Goal: Task Accomplishment & Management: Use online tool/utility

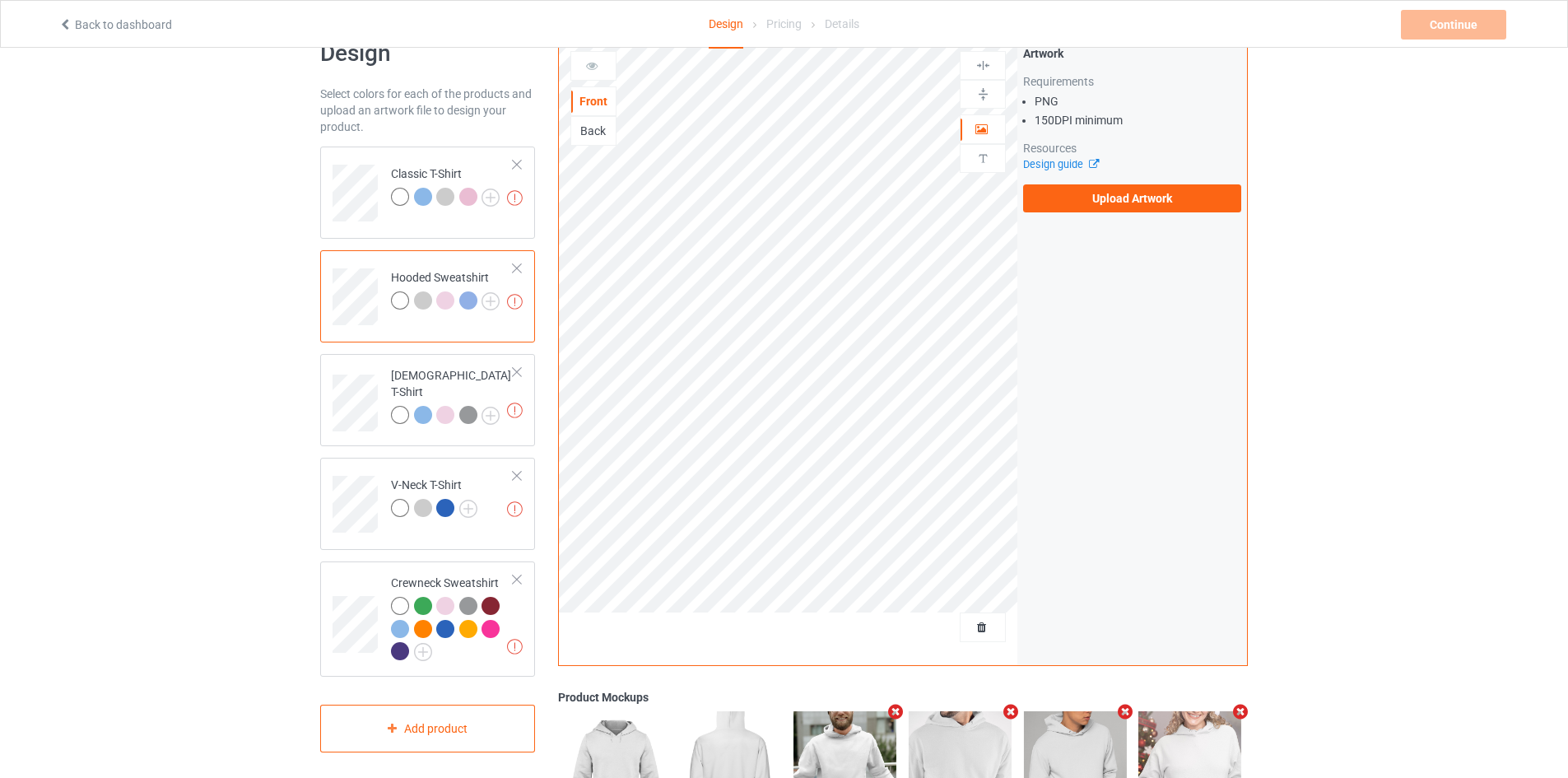
scroll to position [40, 0]
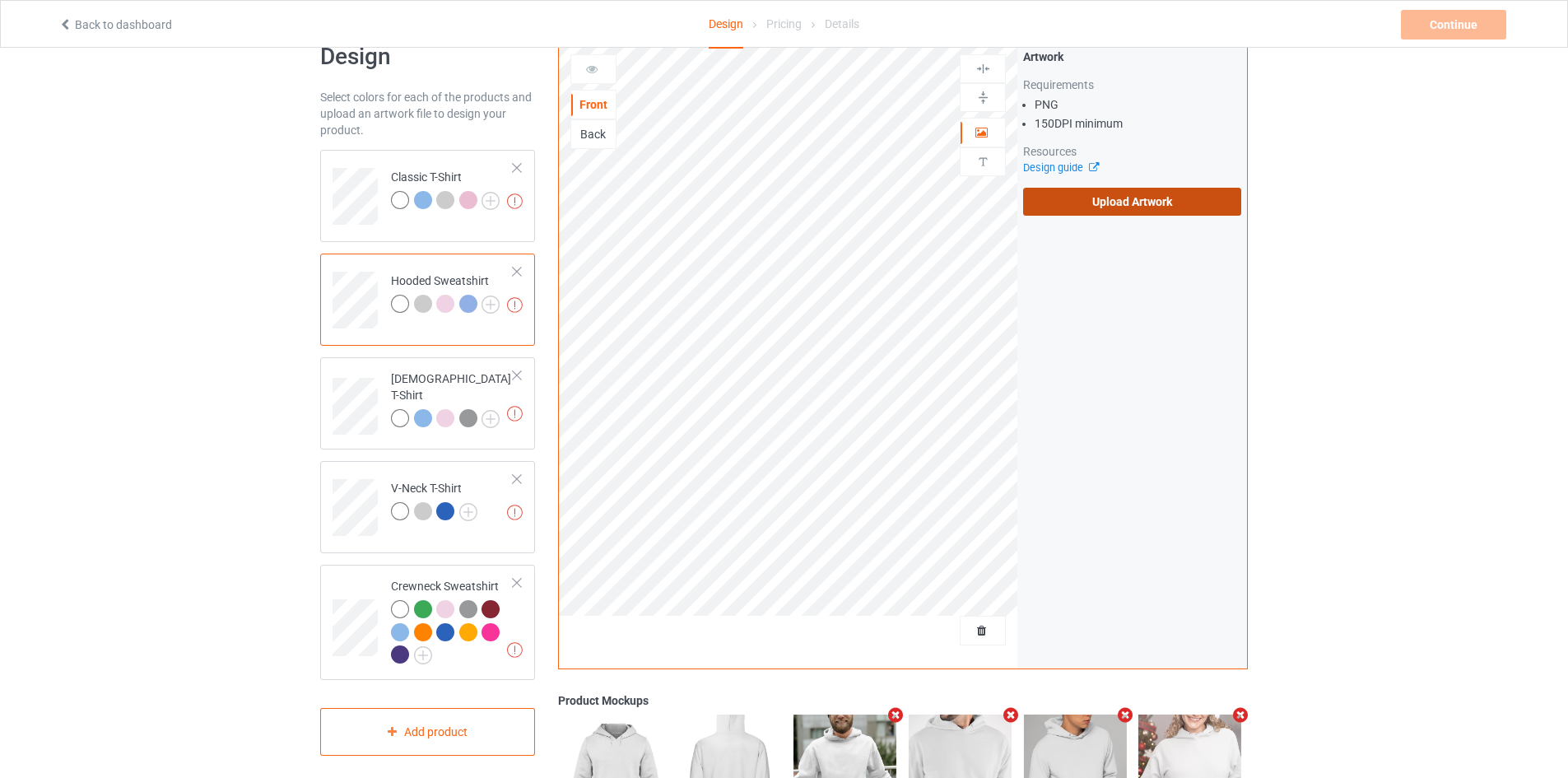
click at [1076, 196] on label "Upload Artwork" at bounding box center [1132, 202] width 218 height 28
click at [0, 0] on input "Upload Artwork" at bounding box center [0, 0] width 0 height 0
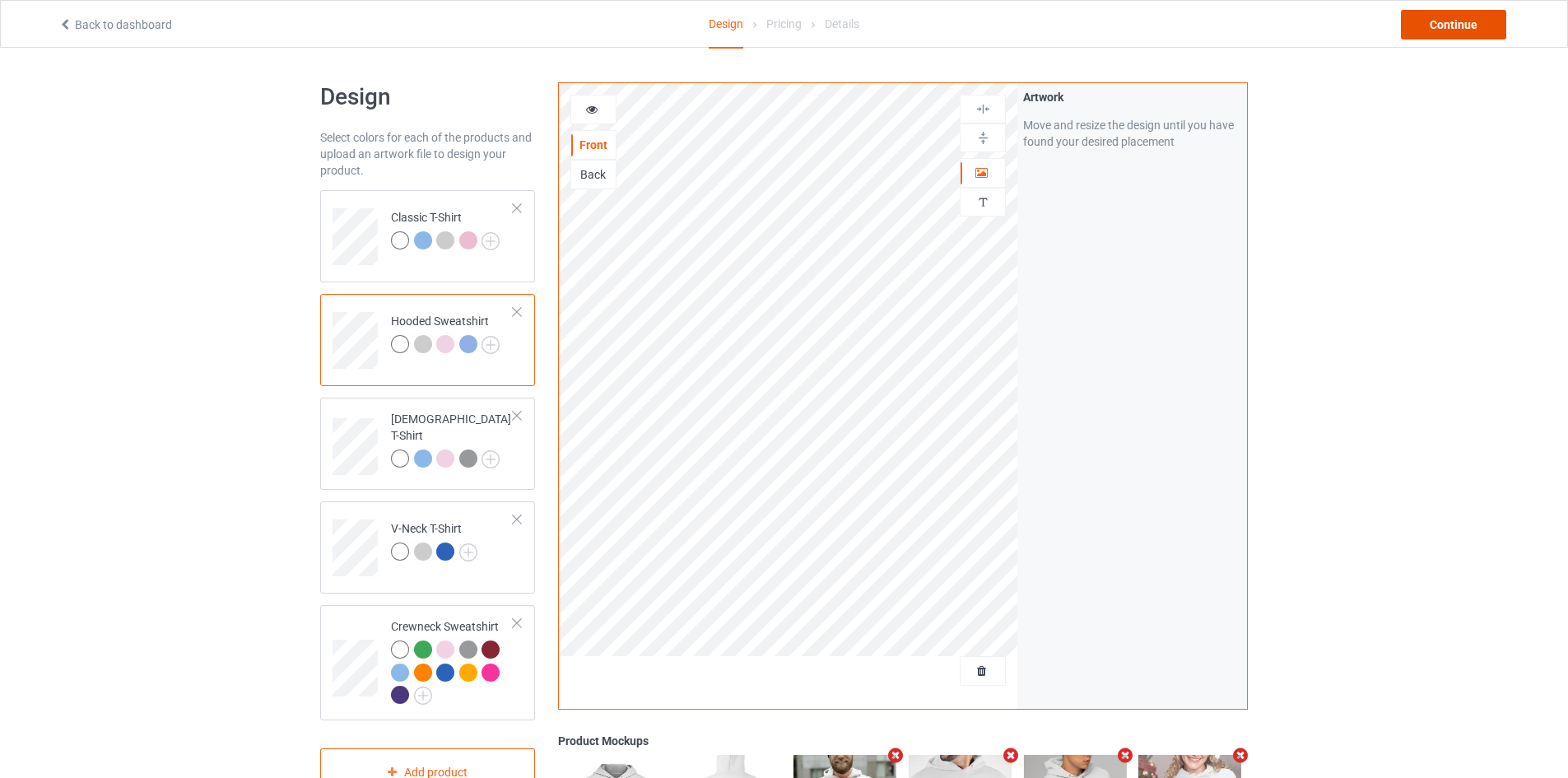
click at [1426, 26] on div "Continue" at bounding box center [1453, 25] width 105 height 30
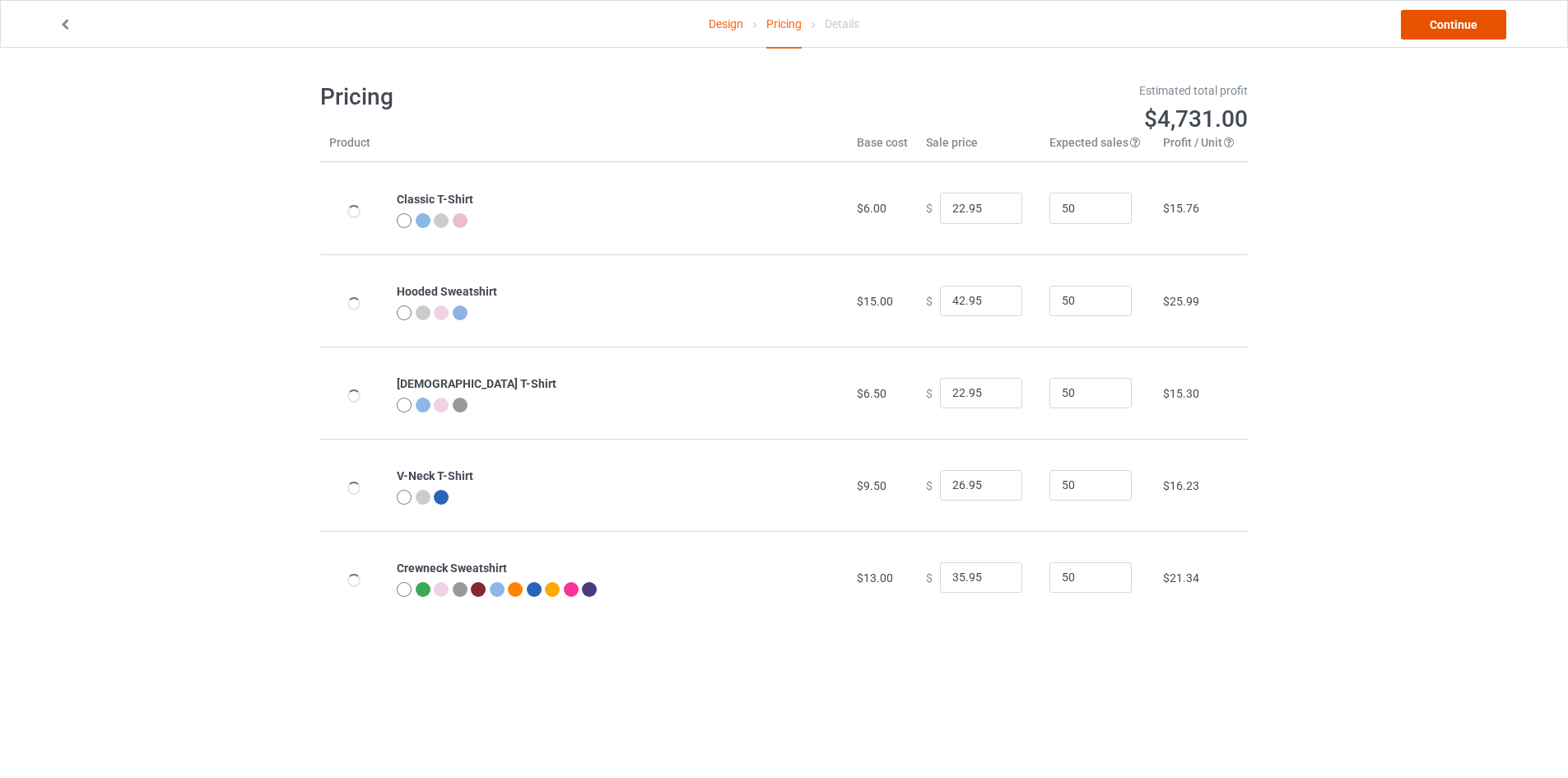
click at [1441, 21] on link "Continue" at bounding box center [1453, 25] width 105 height 30
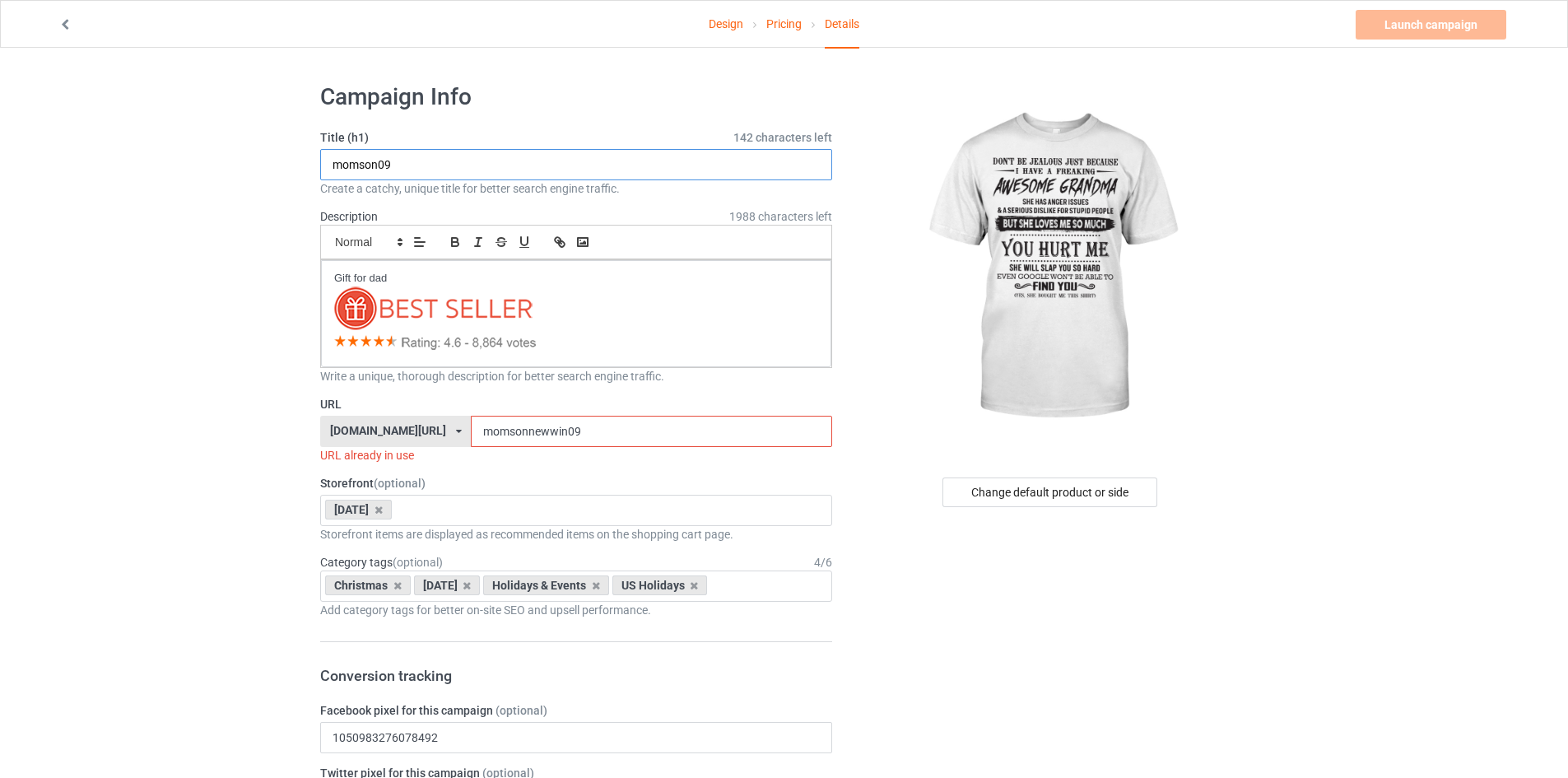
click at [384, 165] on input "momson09" at bounding box center [576, 164] width 512 height 31
type input "Grandma"
click at [471, 436] on input "momsonnewwin09" at bounding box center [651, 431] width 360 height 31
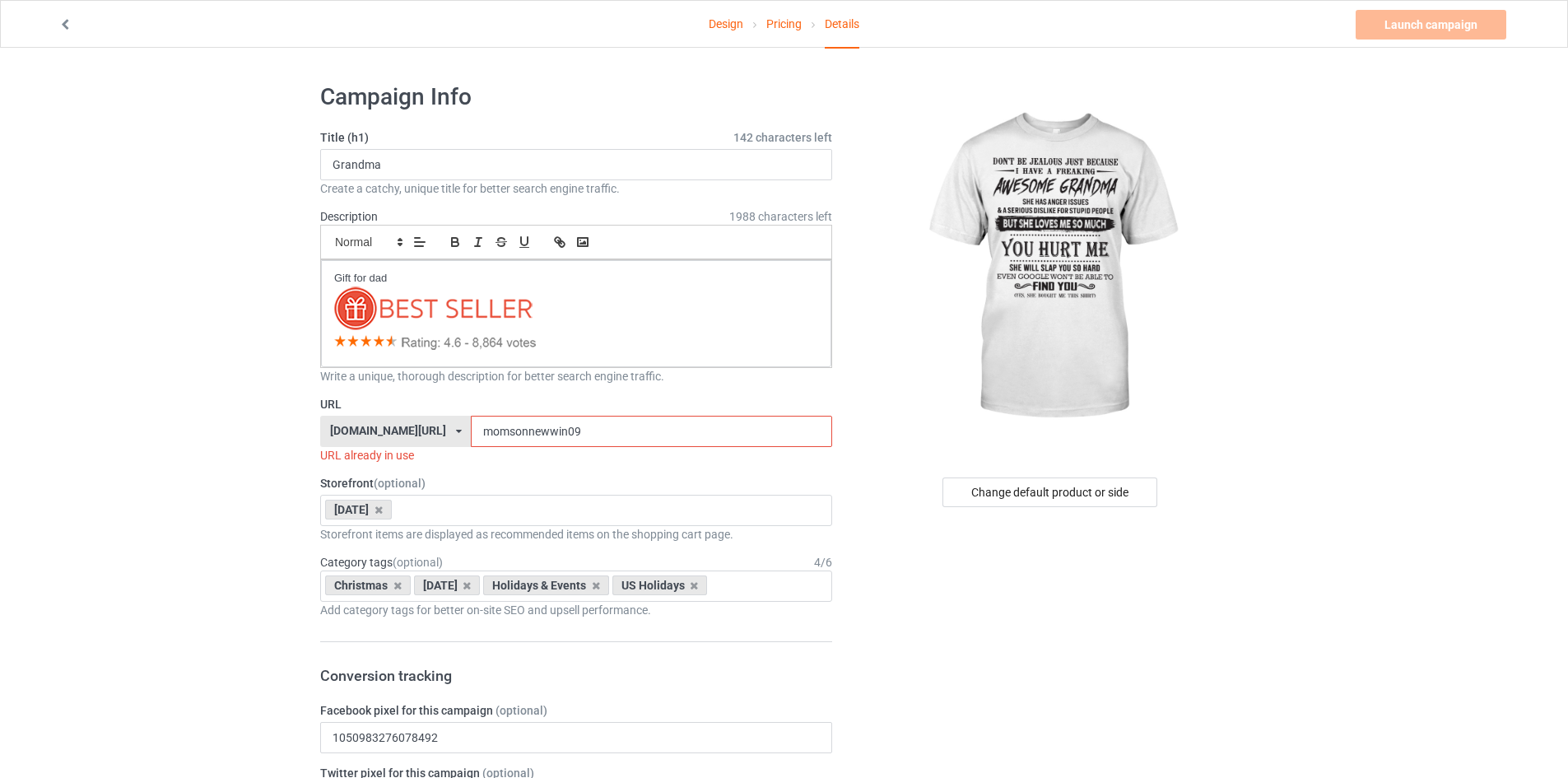
click at [471, 436] on input "momsonnewwin09" at bounding box center [651, 431] width 360 height 31
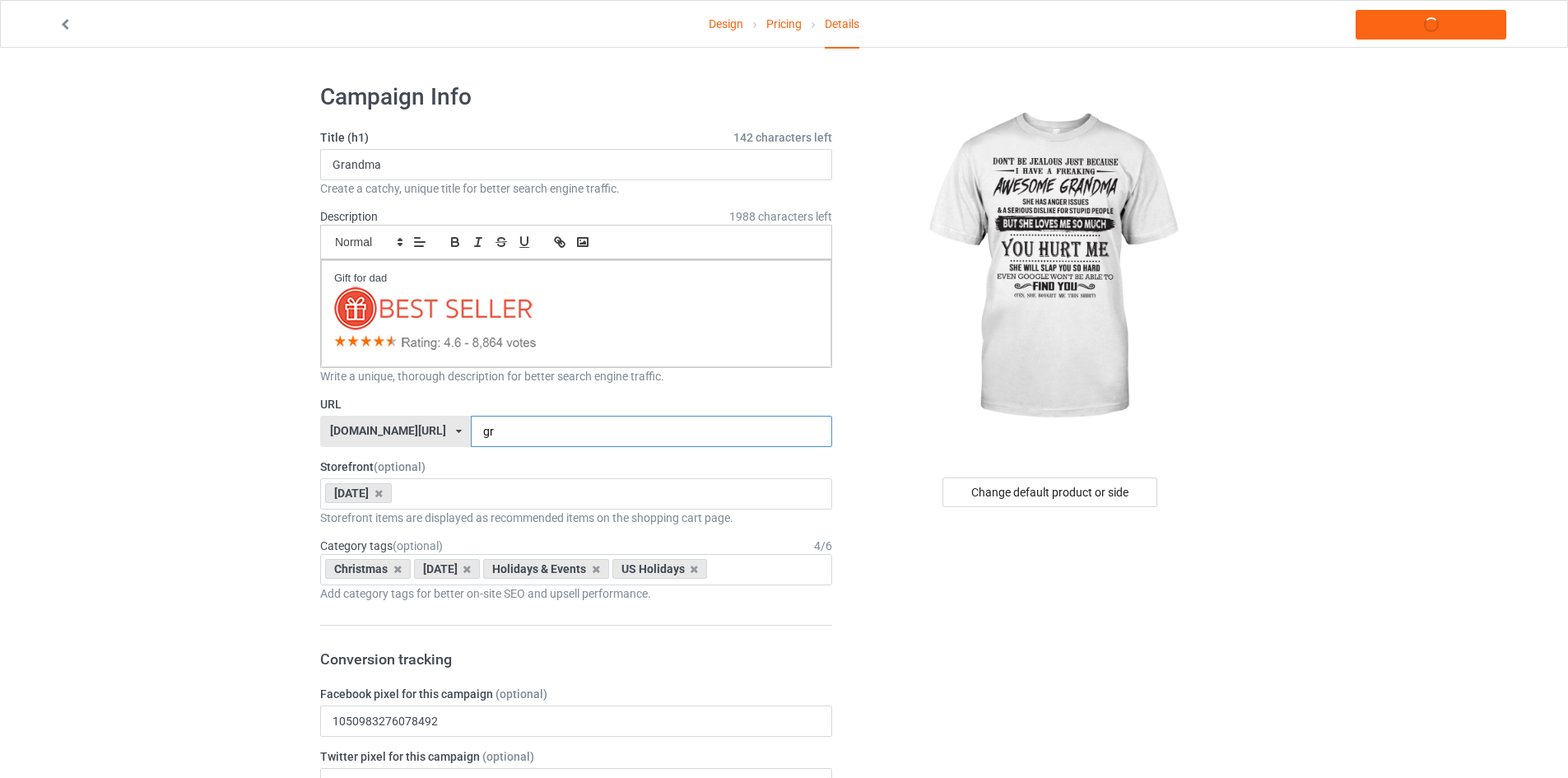
type input "g"
type input "tw07-gradma"
click at [1045, 481] on div "Change default product or side" at bounding box center [1049, 492] width 215 height 30
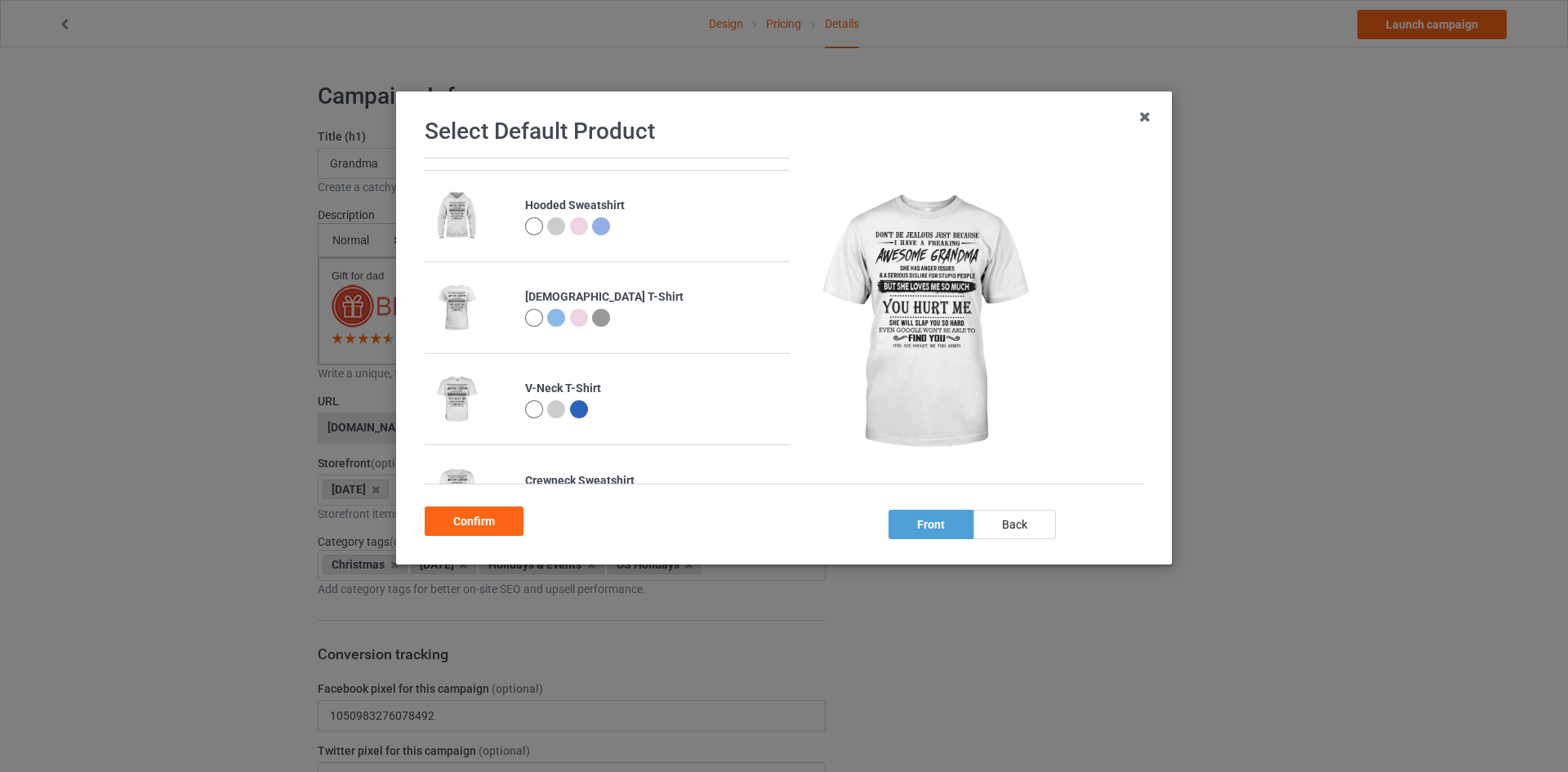
scroll to position [51, 0]
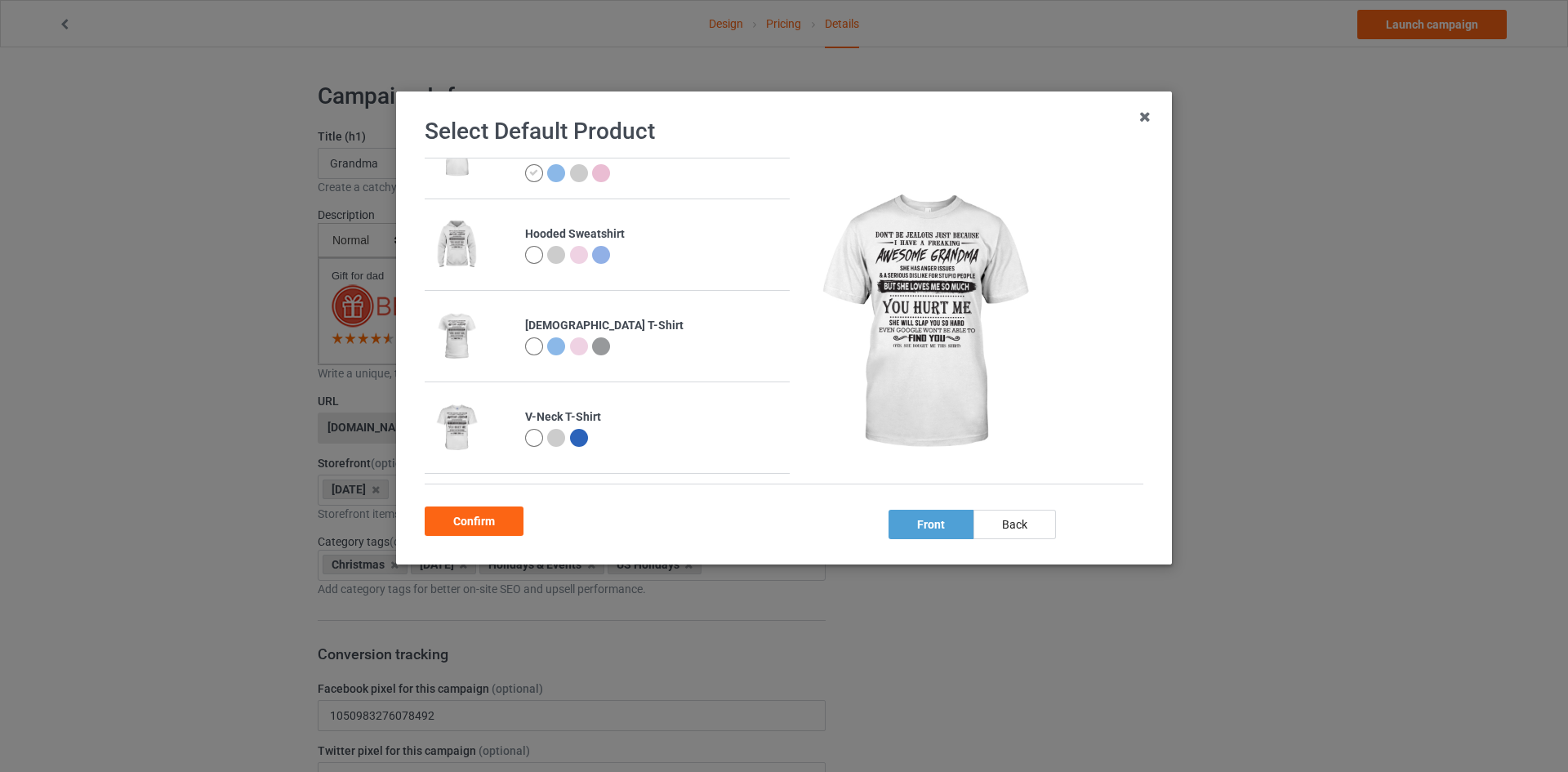
click at [525, 254] on div at bounding box center [534, 255] width 18 height 18
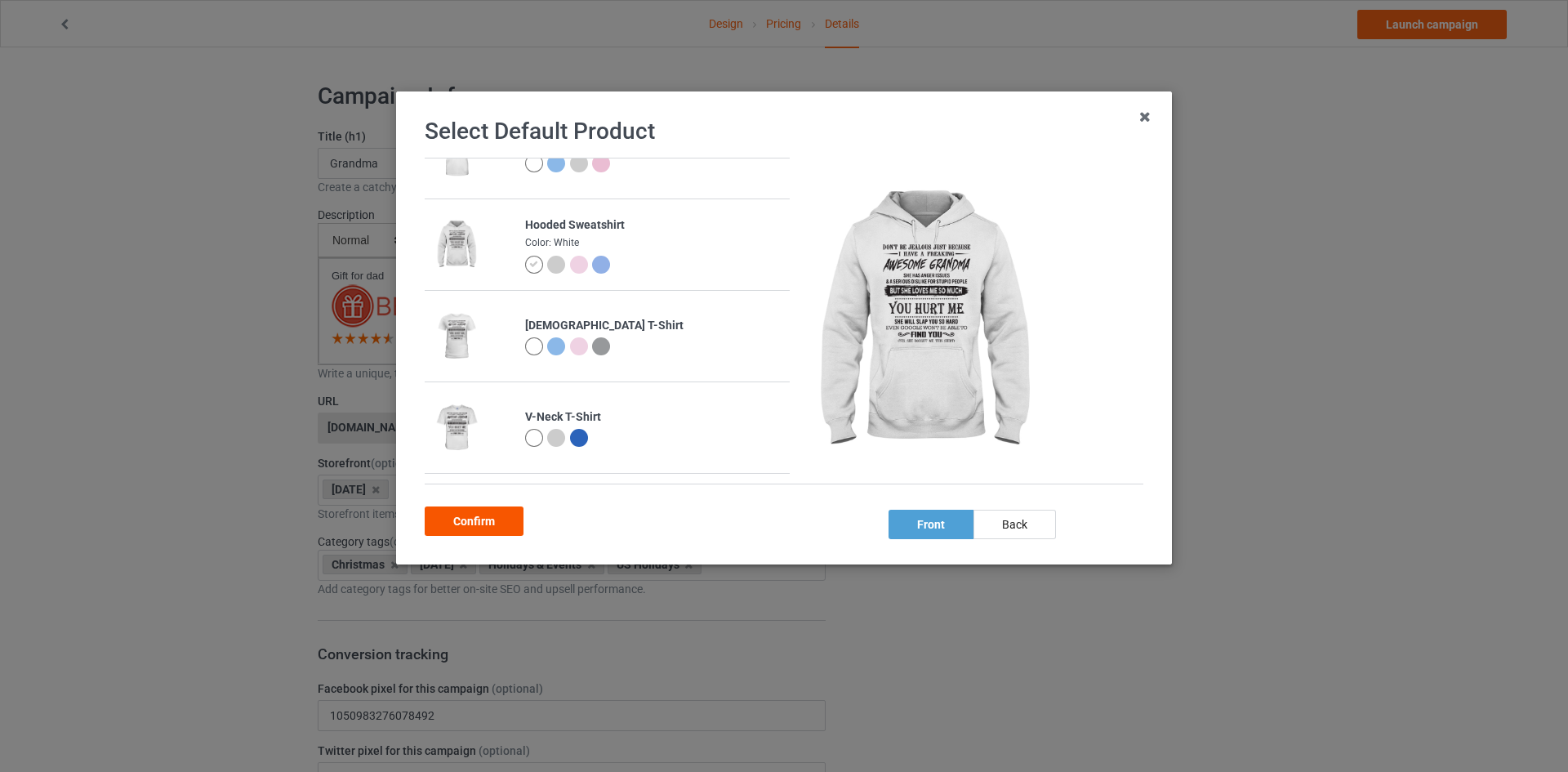
click at [483, 529] on div "Confirm" at bounding box center [474, 521] width 99 height 30
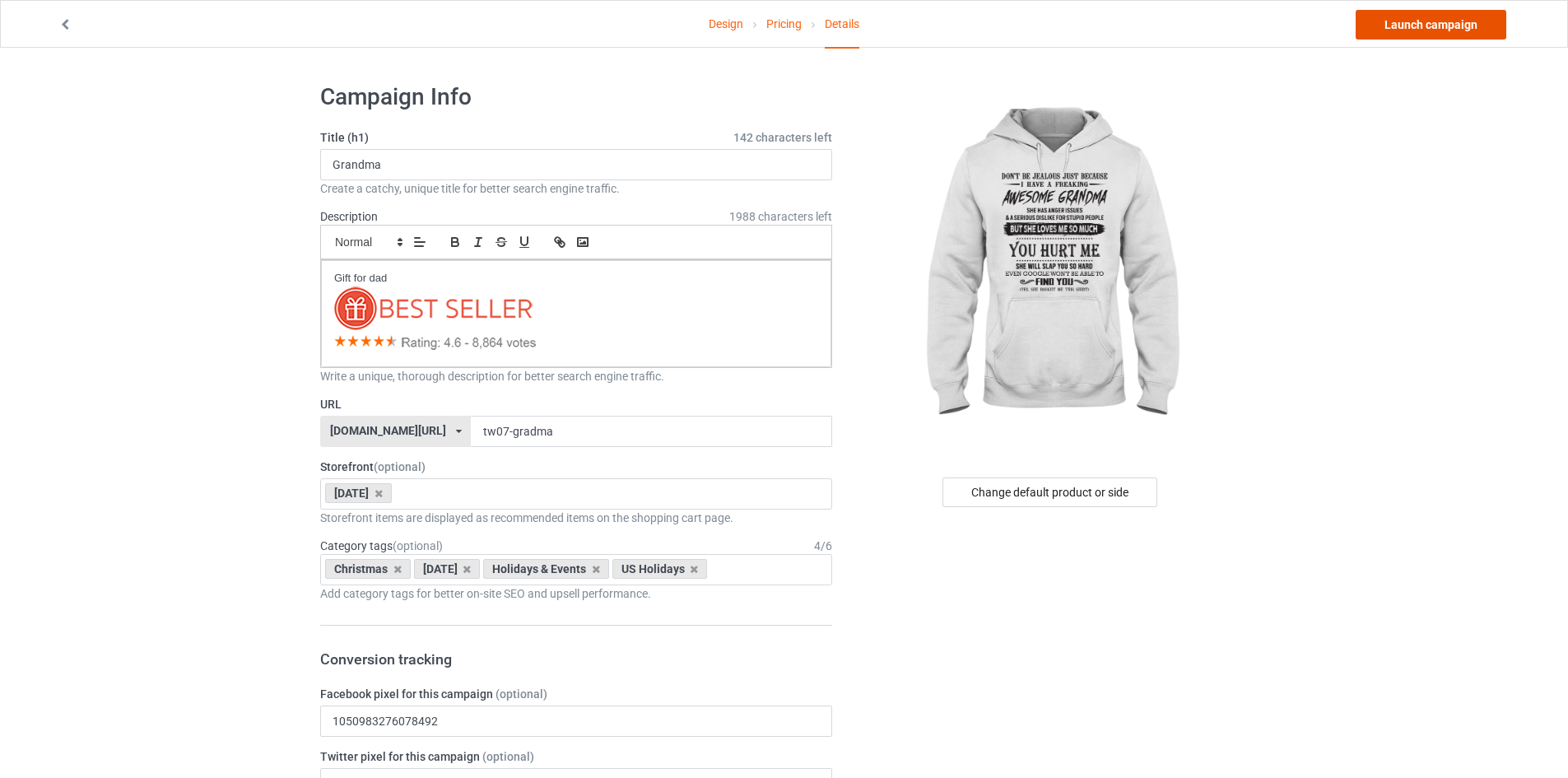
click at [1425, 23] on link "Launch campaign" at bounding box center [1430, 25] width 151 height 30
